Goal: Task Accomplishment & Management: Manage account settings

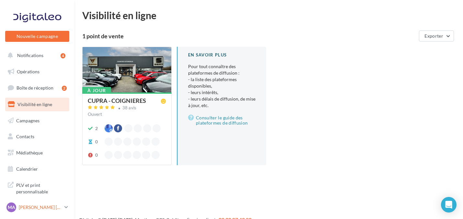
click at [68, 206] on link "MA Mishelle ALEGRE CANALES cupra_coignieres" at bounding box center [37, 207] width 64 height 12
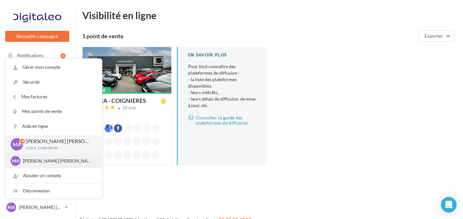
click at [55, 160] on p "[PERSON_NAME] [PERSON_NAME]" at bounding box center [58, 160] width 71 height 6
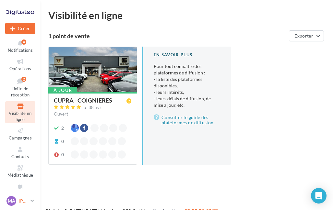
click at [28, 199] on link "MA [PERSON_NAME] [PERSON_NAME] cupra_coignieres" at bounding box center [20, 201] width 30 height 12
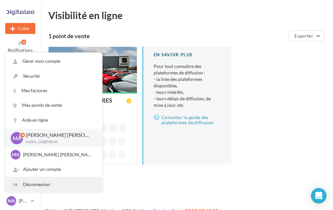
click at [41, 179] on div "Déconnexion" at bounding box center [54, 184] width 97 height 15
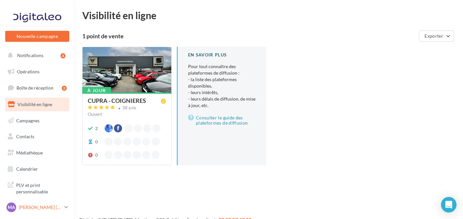
click at [41, 209] on p "[PERSON_NAME] [PERSON_NAME]" at bounding box center [40, 207] width 43 height 6
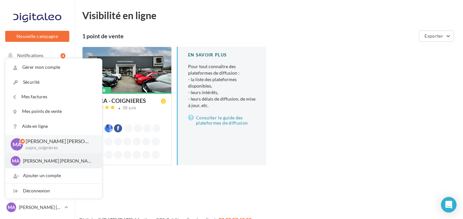
click at [40, 166] on div "MA Mishelle ALEGRE CANALES SEAT-COIGNIERES" at bounding box center [54, 160] width 97 height 15
click at [49, 161] on p "[PERSON_NAME] [PERSON_NAME]" at bounding box center [58, 160] width 71 height 6
